Goal: Transaction & Acquisition: Purchase product/service

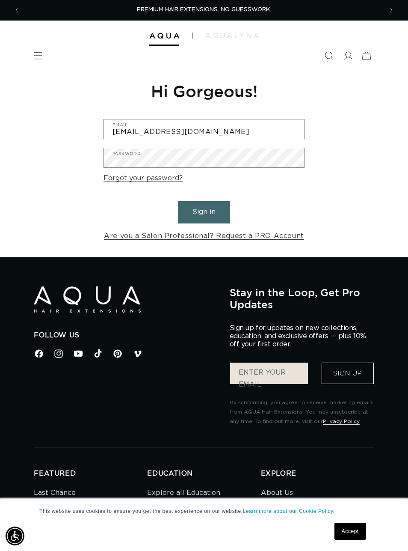
type input "jillian.rose93@yahoo.com"
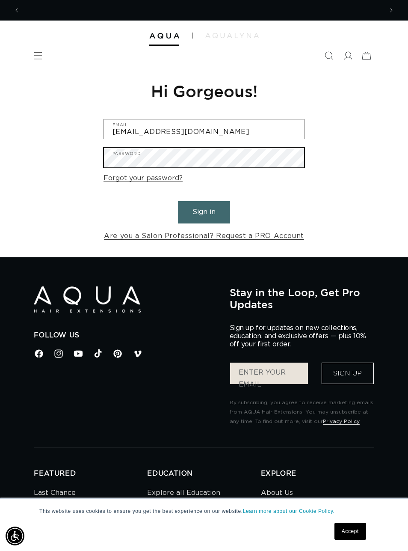
click at [204, 211] on button "Sign in" at bounding box center [204, 212] width 52 height 22
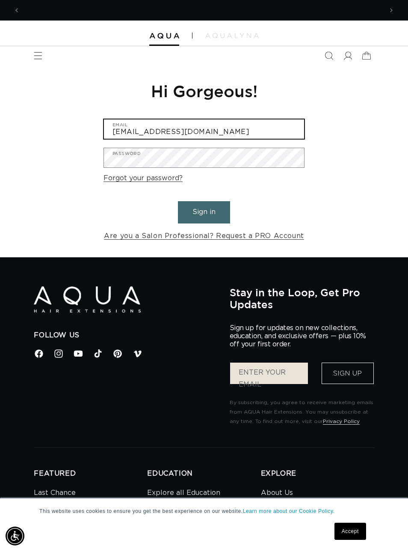
click at [204, 211] on button "Sign in" at bounding box center [204, 212] width 52 height 22
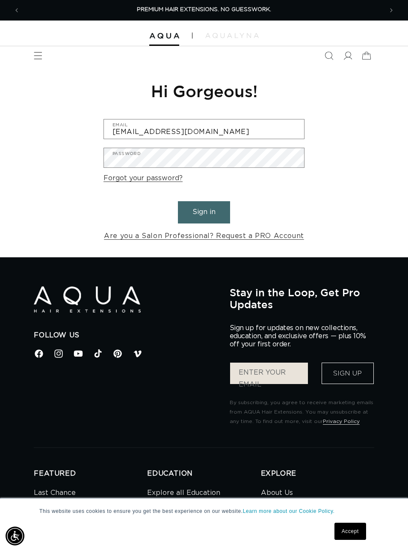
click at [216, 211] on button "Sign in" at bounding box center [204, 212] width 52 height 22
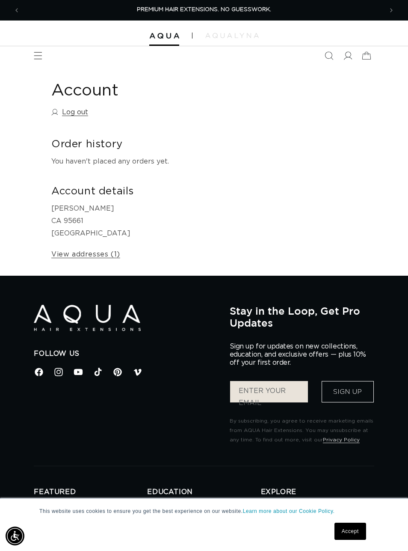
click at [40, 57] on icon "Menu" at bounding box center [38, 55] width 9 height 9
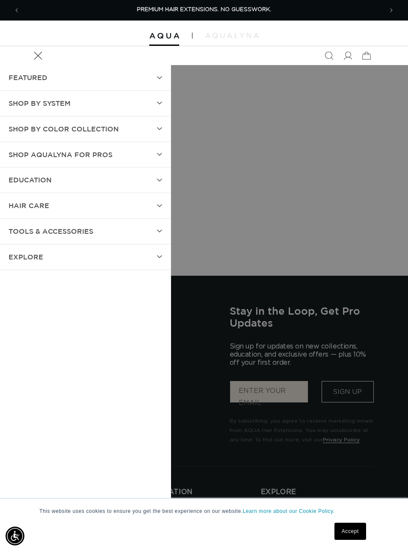
click at [162, 103] on icon at bounding box center [159, 102] width 5 height 3
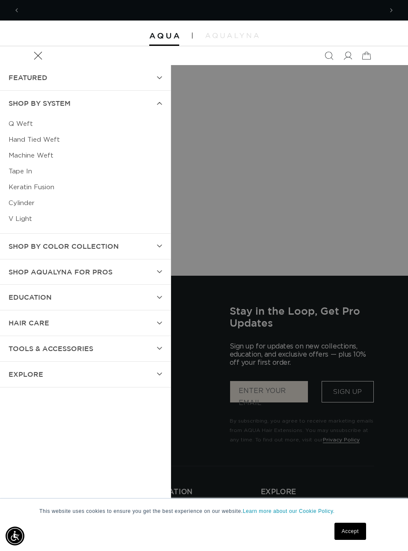
scroll to position [0, 363]
click at [32, 119] on link "Q Weft" at bounding box center [86, 124] width 154 height 16
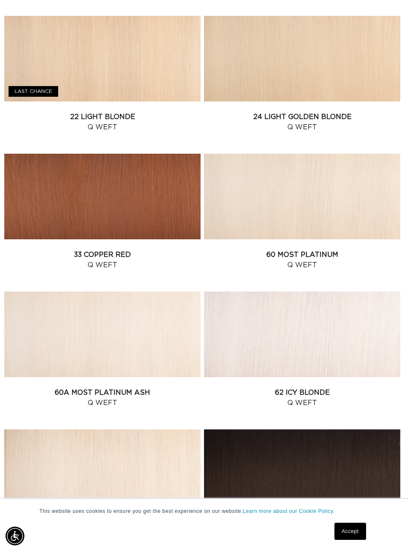
scroll to position [942, 0]
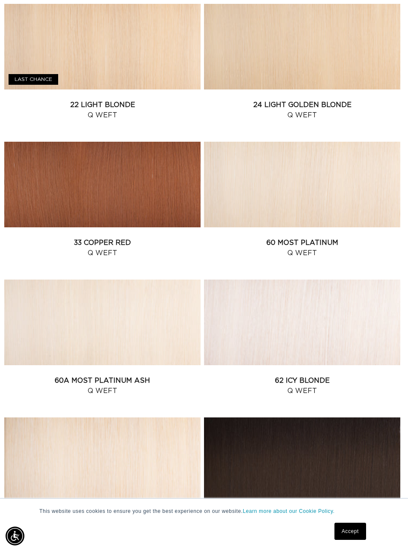
click at [59, 237] on link "33 Copper Red Q Weft" at bounding box center [102, 247] width 196 height 21
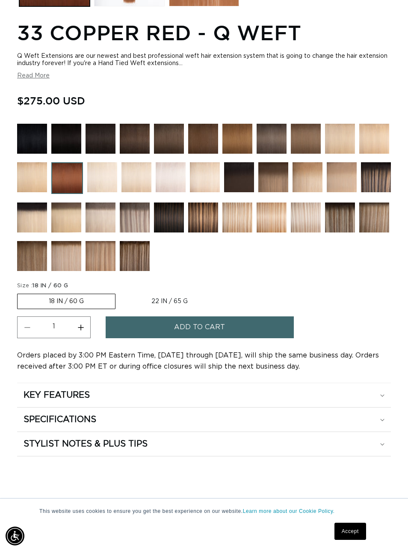
scroll to position [562, 0]
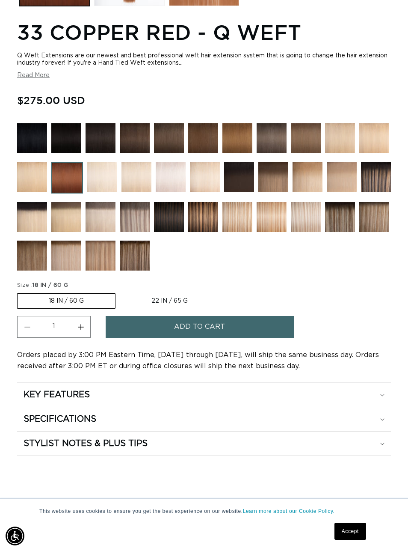
click at [94, 298] on label "18 IN / 60 G Variant sold out or unavailable" at bounding box center [66, 300] width 98 height 15
click at [20, 292] on input "18 IN / 60 G Variant sold out or unavailable" at bounding box center [19, 291] width 0 height 0
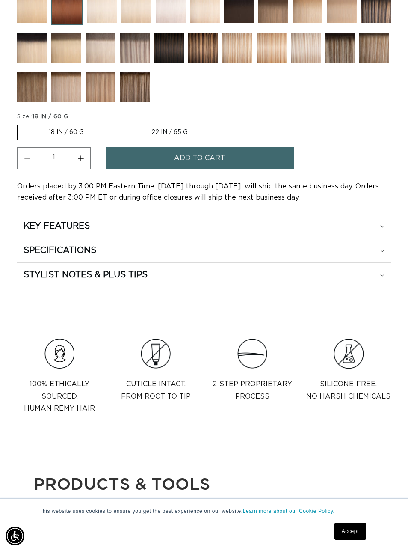
scroll to position [0, 363]
click at [374, 234] on summary "KEY FEATURES" at bounding box center [204, 226] width 374 height 24
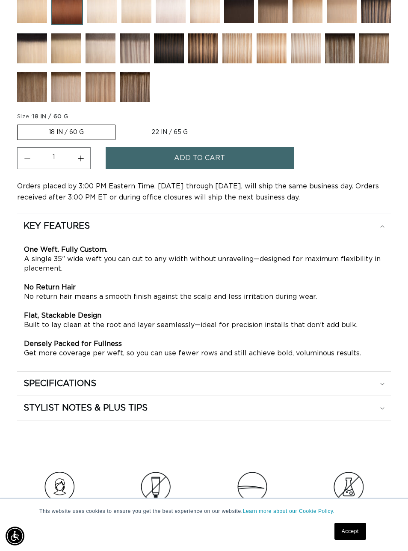
scroll to position [0, 726]
click at [367, 236] on summary "KEY FEATURES" at bounding box center [204, 226] width 374 height 24
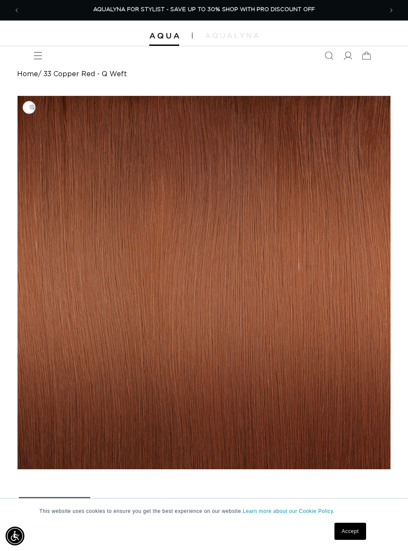
click at [356, 524] on link "Accept" at bounding box center [351, 530] width 32 height 17
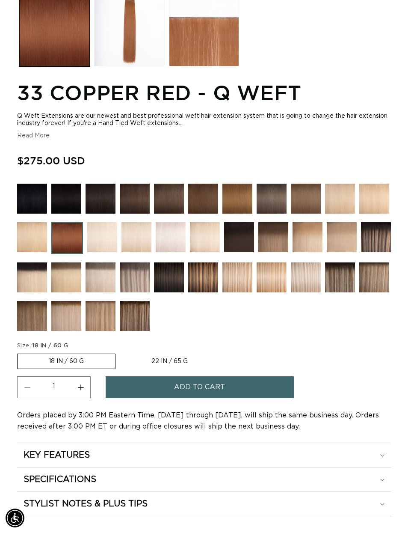
scroll to position [510, 0]
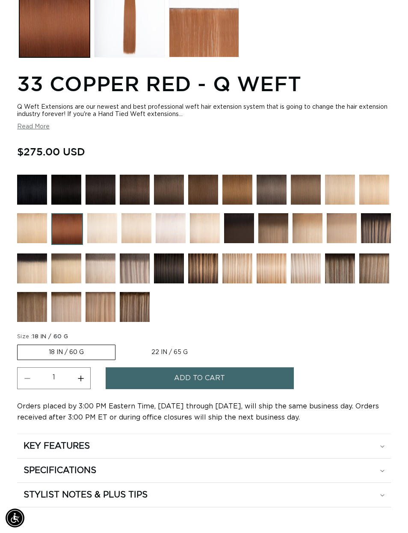
click at [196, 352] on label "22 IN / 65 G Variant sold out or unavailable" at bounding box center [169, 352] width 99 height 15
click at [120, 343] on input "22 IN / 65 G Variant sold out or unavailable" at bounding box center [120, 343] width 0 height 0
radio input "true"
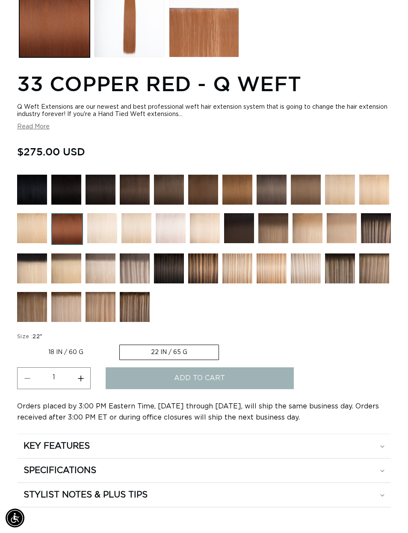
scroll to position [0, 363]
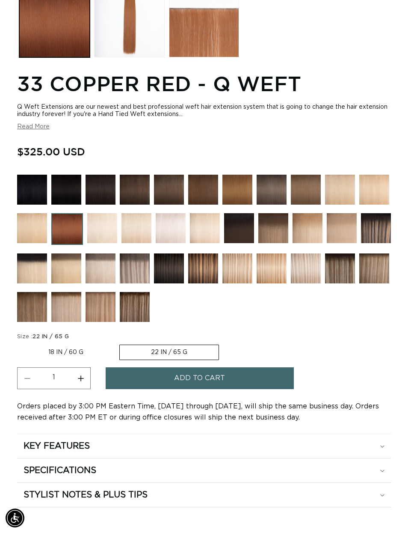
click at [61, 194] on img at bounding box center [66, 190] width 30 height 30
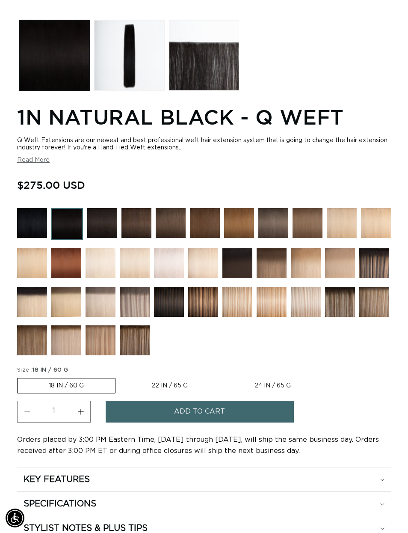
scroll to position [0, 363]
click at [257, 386] on label "24 IN / 65 G Variant sold out or unavailable" at bounding box center [272, 385] width 99 height 15
click at [224, 377] on input "24 IN / 65 G Variant sold out or unavailable" at bounding box center [223, 376] width 0 height 0
radio input "true"
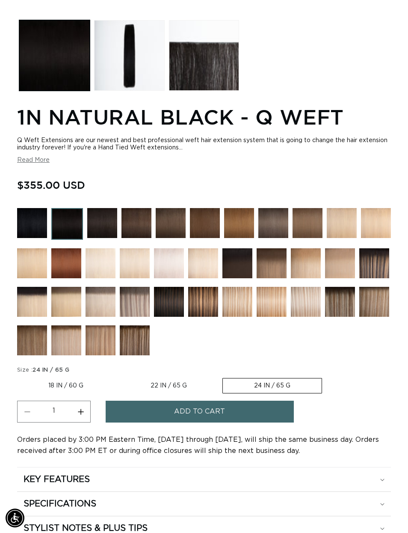
scroll to position [0, 726]
click at [172, 393] on label "22 IN / 65 G Variant sold out or unavailable" at bounding box center [168, 385] width 99 height 15
click at [119, 377] on input "22 IN / 65 G Variant sold out or unavailable" at bounding box center [119, 376] width 0 height 0
radio input "true"
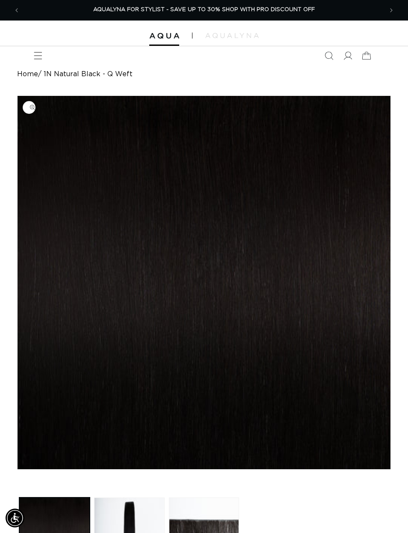
click at [41, 56] on icon "Menu" at bounding box center [38, 55] width 9 height 9
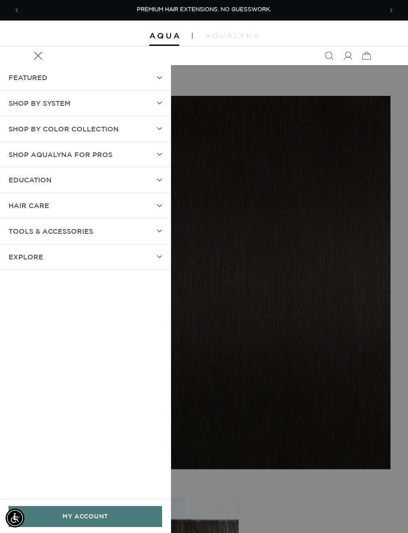
click at [154, 102] on summary "SHOP BY SYSTEM" at bounding box center [85, 103] width 171 height 25
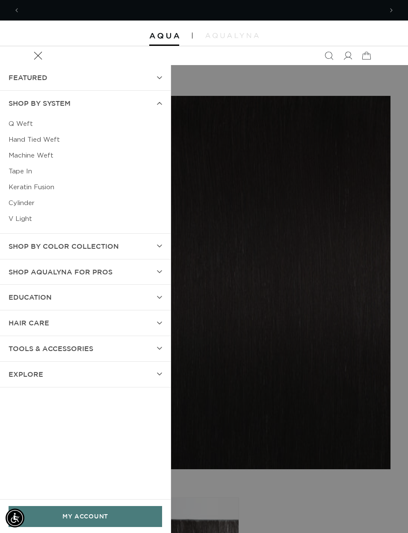
scroll to position [0, 363]
click at [25, 170] on link "Tape In" at bounding box center [86, 171] width 154 height 16
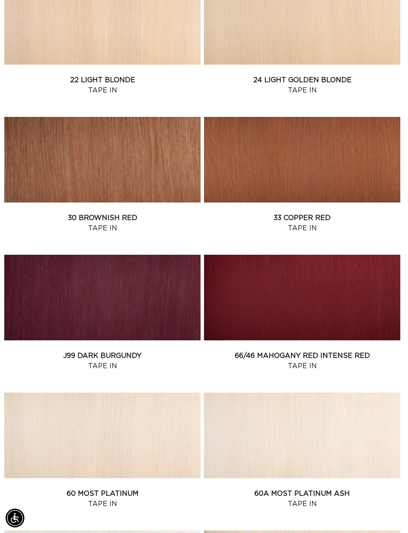
scroll to position [967, 0]
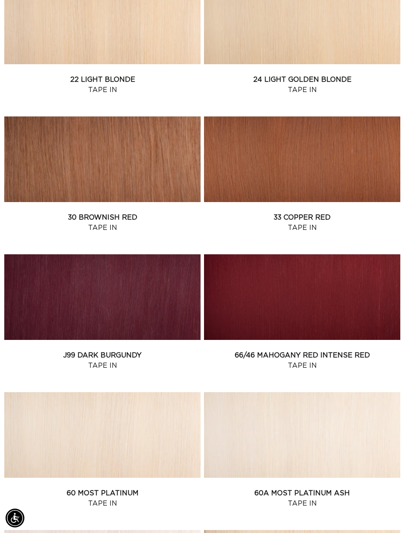
click at [238, 212] on link "33 Copper Red Tape In" at bounding box center [302, 222] width 196 height 21
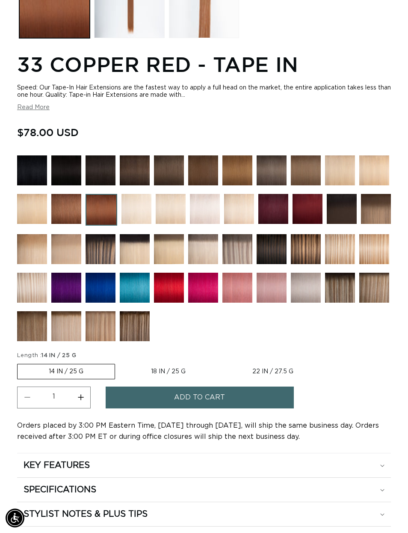
scroll to position [0, 726]
click at [154, 369] on label "18 IN / 25 G Variant sold out or unavailable" at bounding box center [168, 371] width 97 height 15
click at [120, 362] on input "18 IN / 25 G Variant sold out or unavailable" at bounding box center [119, 362] width 0 height 0
radio input "true"
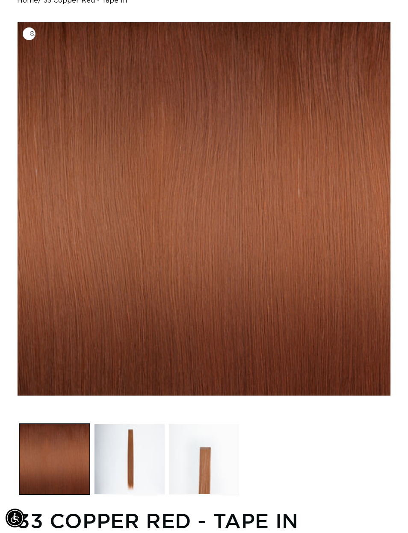
scroll to position [54, 0]
